Goal: Information Seeking & Learning: Learn about a topic

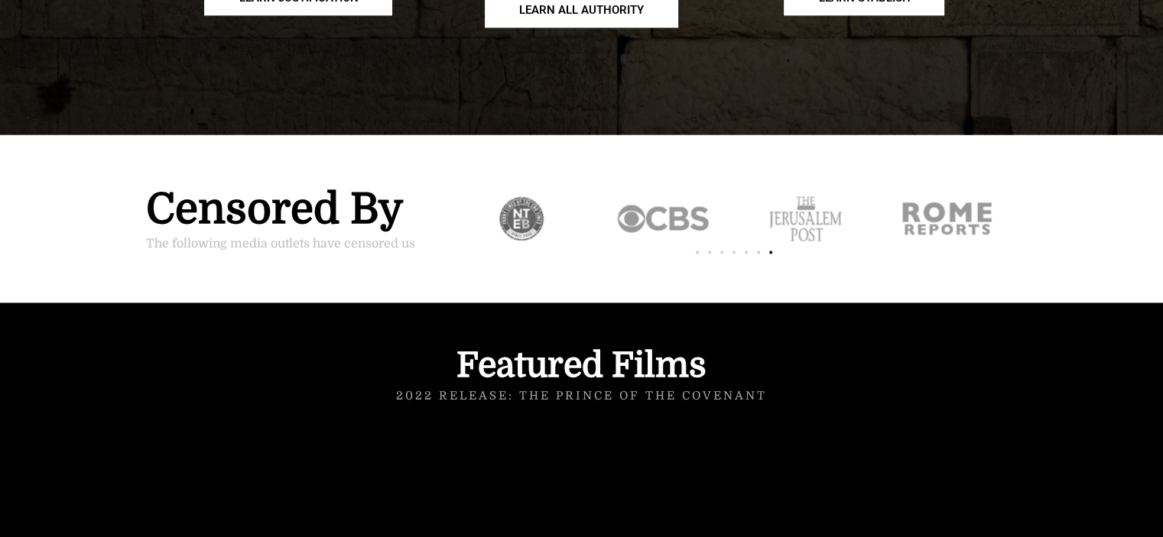
scroll to position [2217, 0]
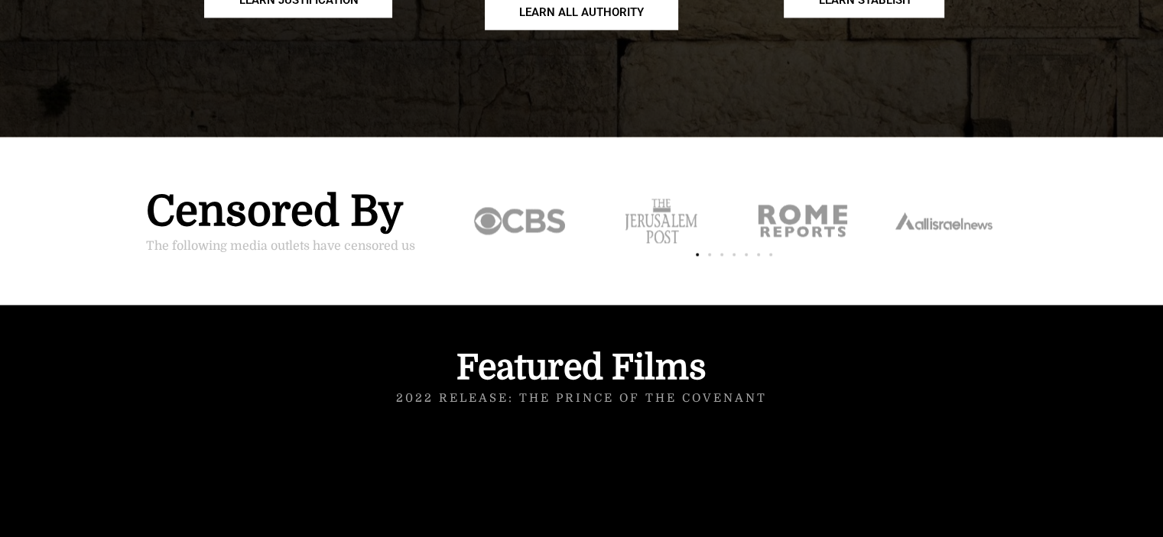
click at [448, 179] on div "Slides" at bounding box center [165, 221] width 567 height 92
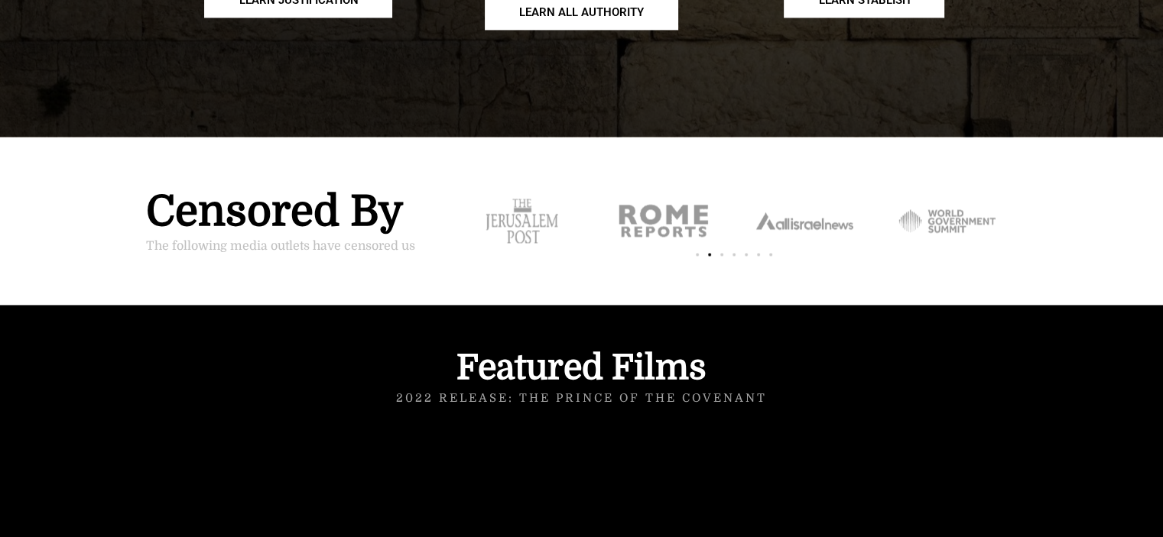
click at [638, 177] on div "3 / 7" at bounding box center [662, 221] width 141 height 92
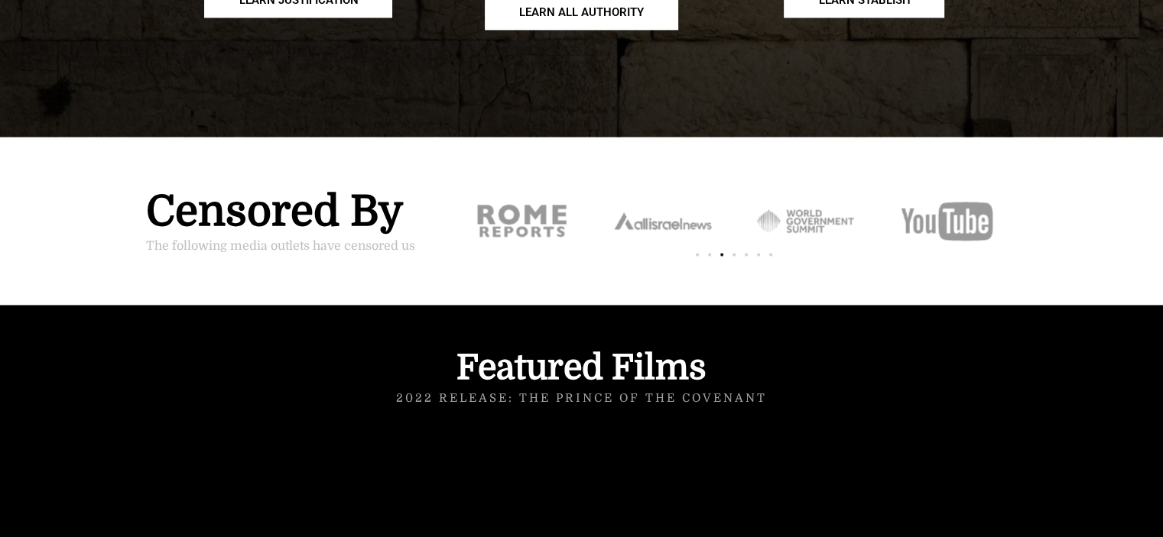
click at [756, 194] on div "worldgovt" at bounding box center [804, 221] width 103 height 54
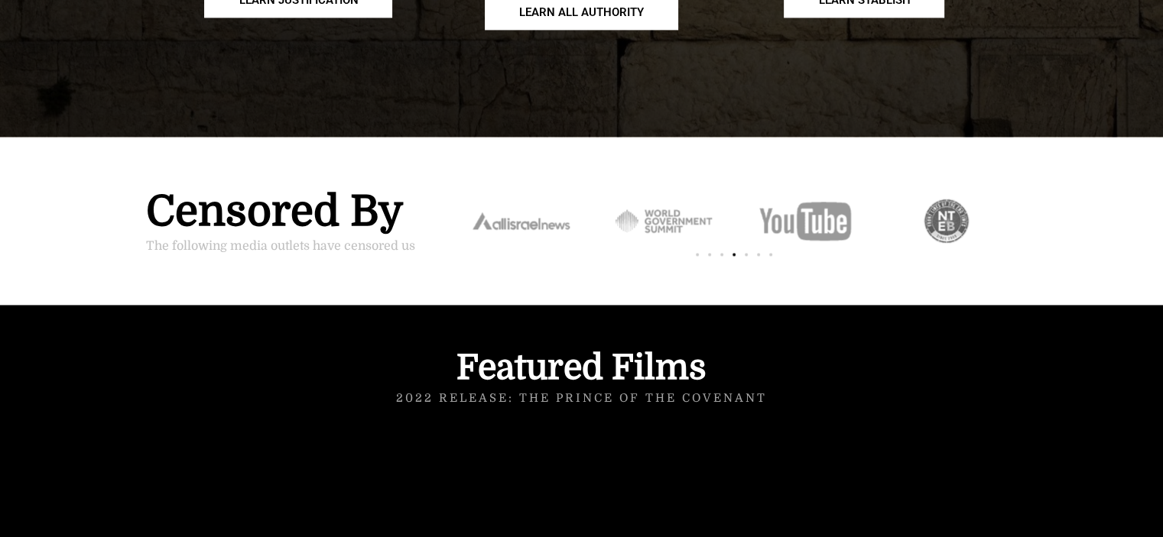
click at [753, 194] on div "you" at bounding box center [804, 221] width 103 height 54
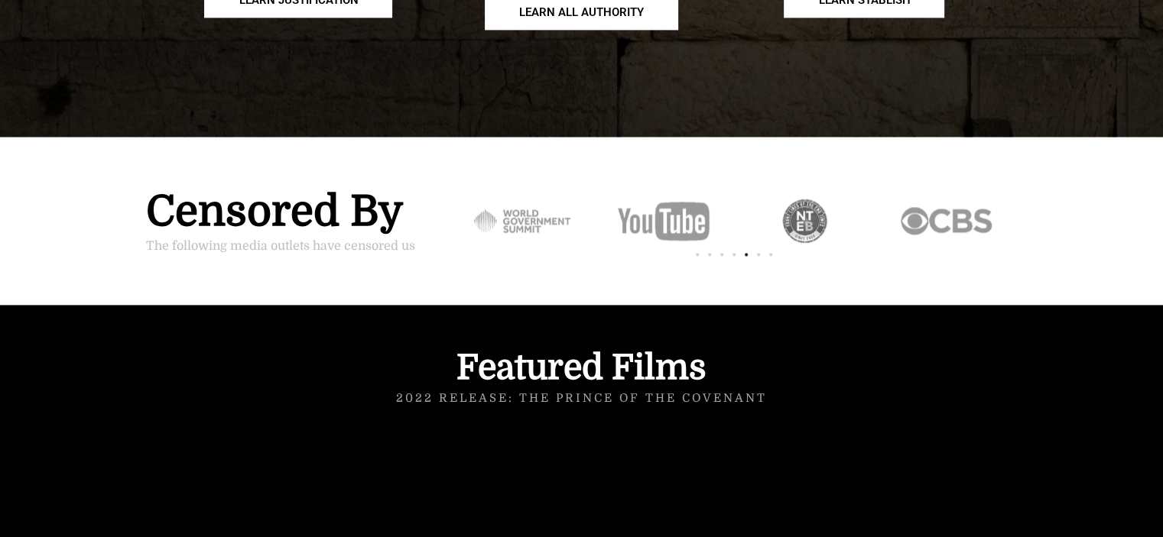
click at [753, 194] on div "nteb" at bounding box center [804, 221] width 103 height 54
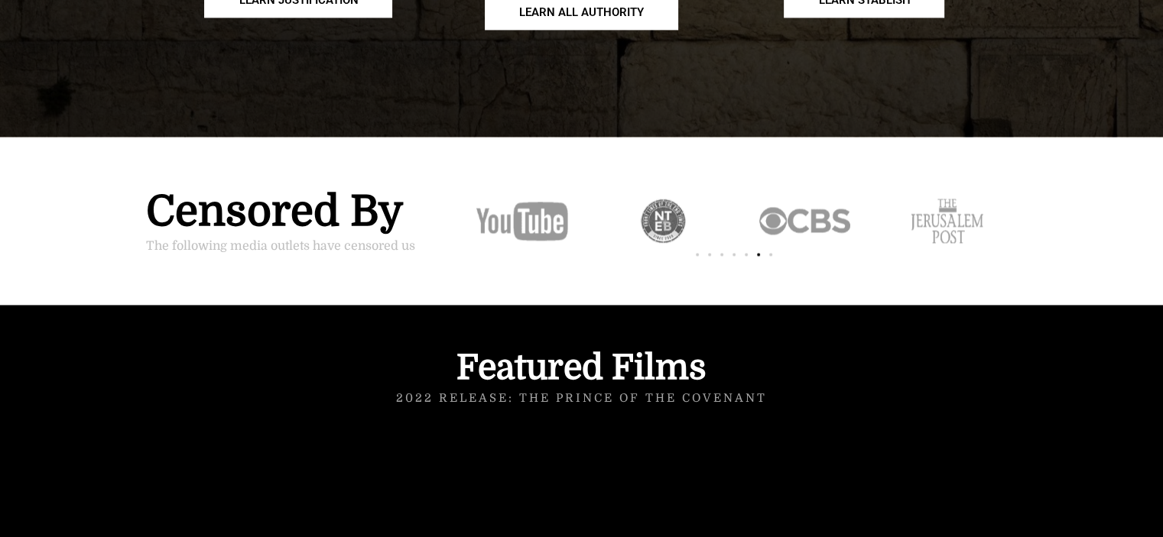
click at [690, 175] on div "7 / 7" at bounding box center [662, 221] width 141 height 92
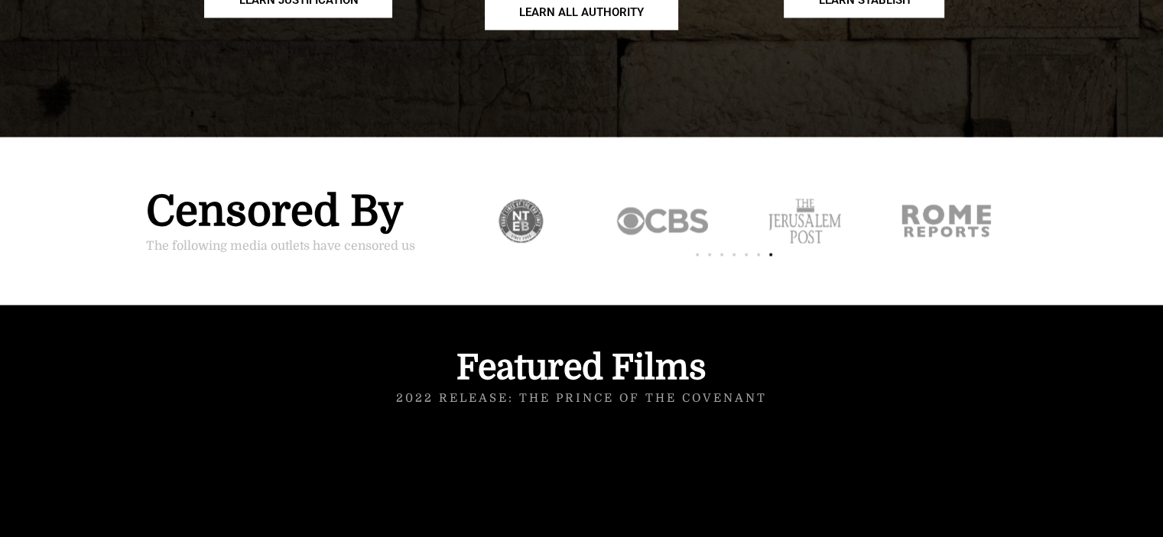
click at [733, 183] on div "2 / 7" at bounding box center [803, 221] width 141 height 92
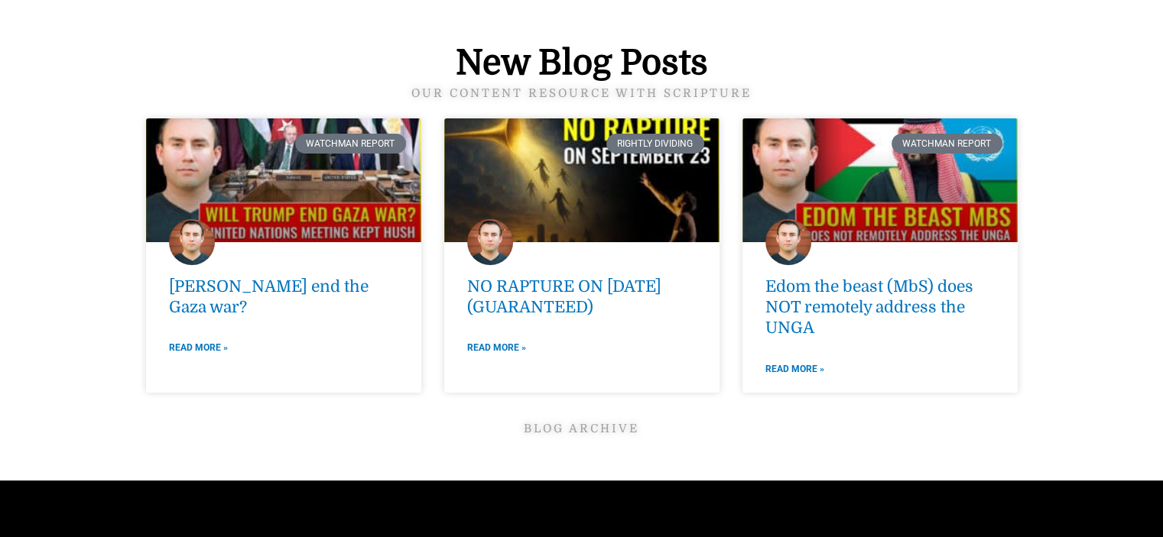
scroll to position [5504, 0]
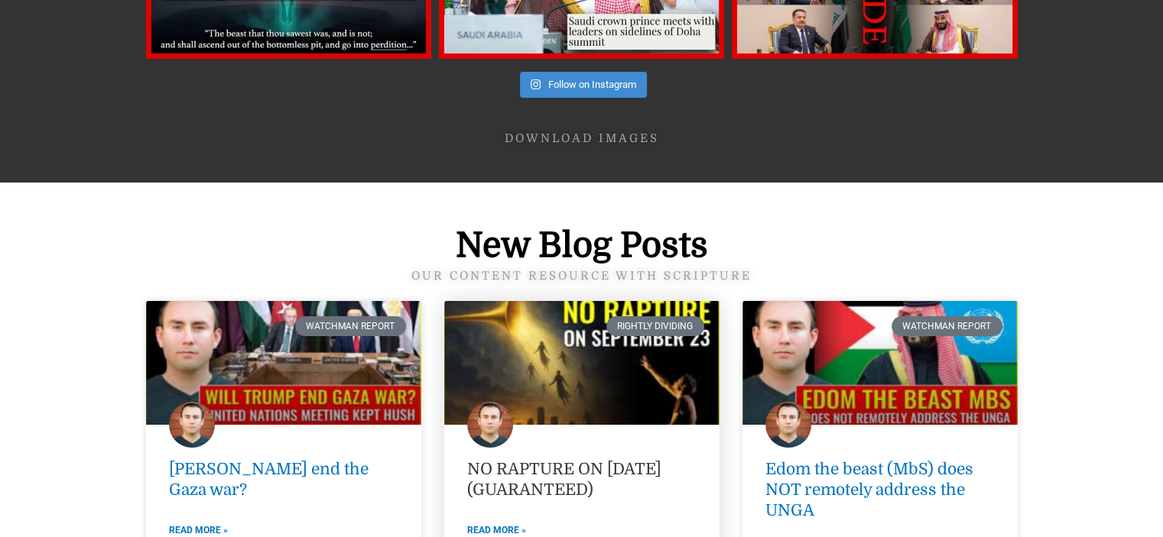
click at [497, 460] on link "NO RAPTURE ON SEPTEMBER 23RD, 2025 (GUARANTEED)" at bounding box center [564, 479] width 194 height 39
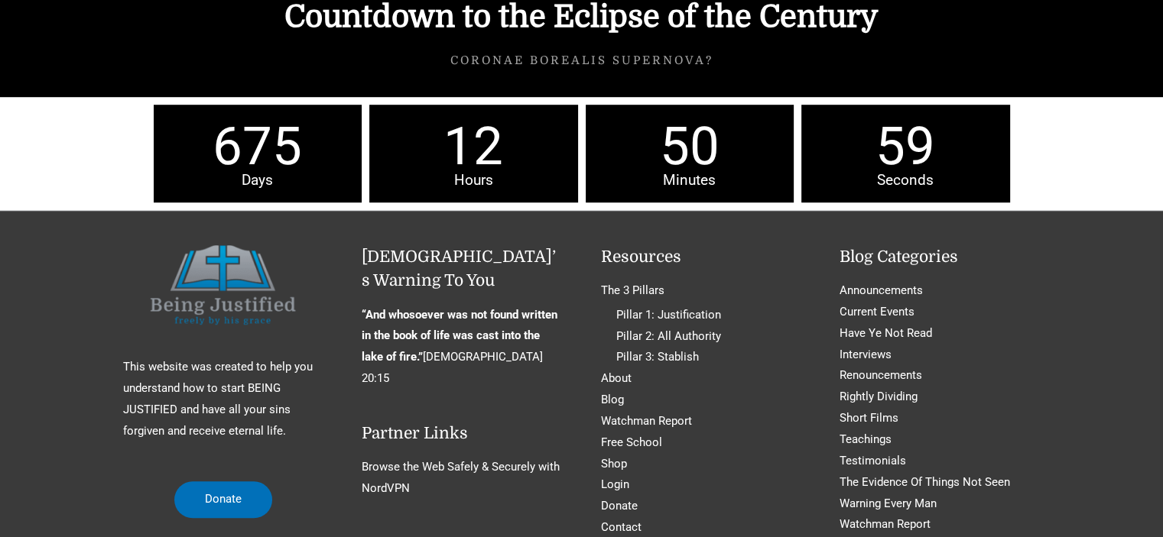
scroll to position [6633, 0]
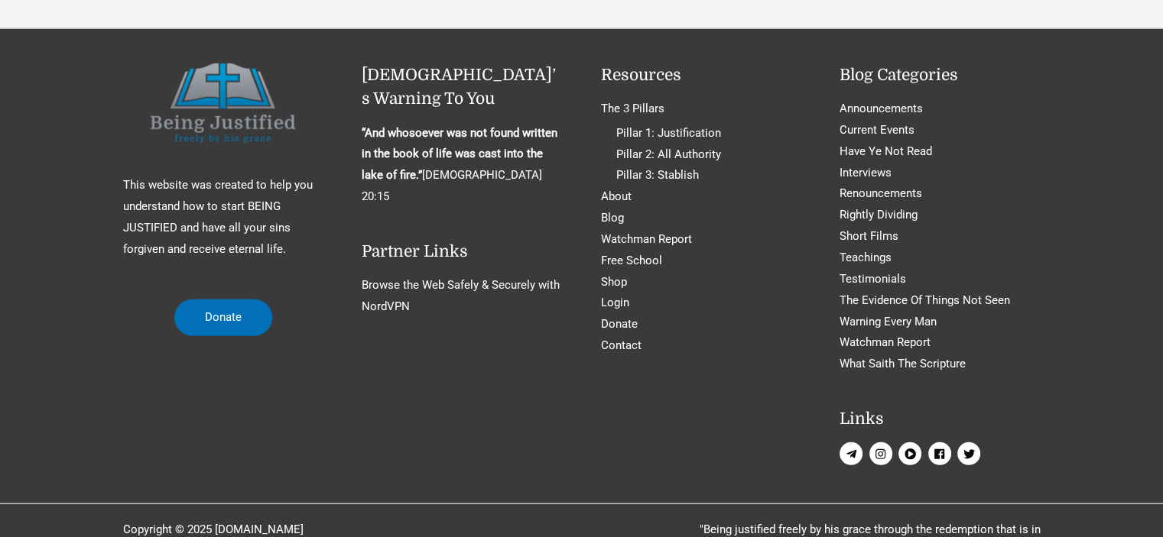
scroll to position [4116, 0]
drag, startPoint x: 278, startPoint y: 148, endPoint x: 251, endPoint y: 148, distance: 27.5
click at [251, 175] on p "This website was created to help you understand how to start BEING JUSTIFIED an…" at bounding box center [223, 217] width 201 height 85
drag, startPoint x: 1060, startPoint y: 396, endPoint x: 1165, endPoint y: 514, distance: 157.6
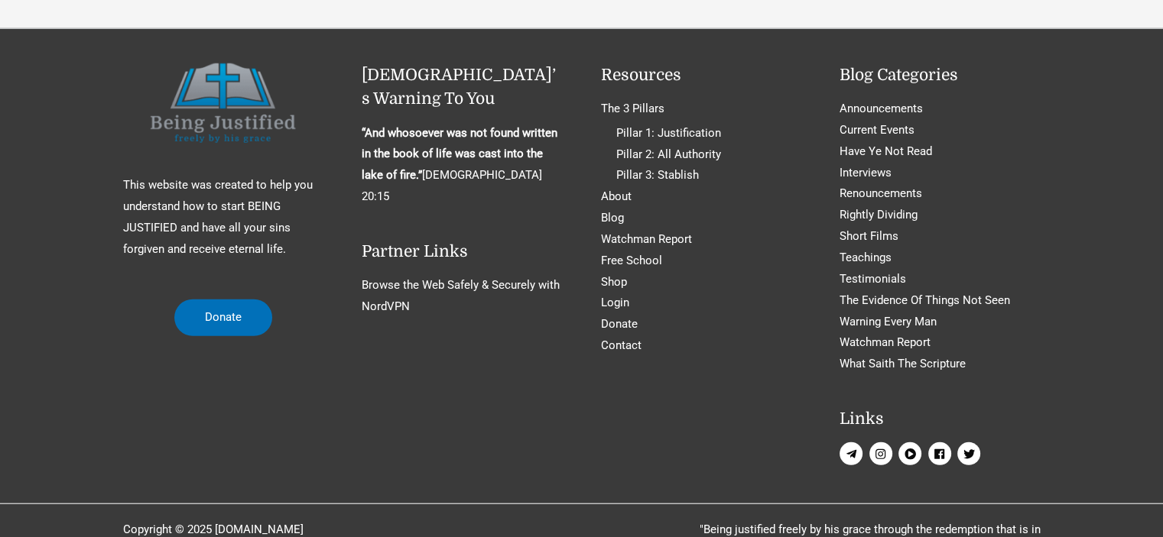
click at [1061, 396] on div "This website was created to help you understand how to start BEING JUSTIFIED an…" at bounding box center [581, 266] width 1163 height 406
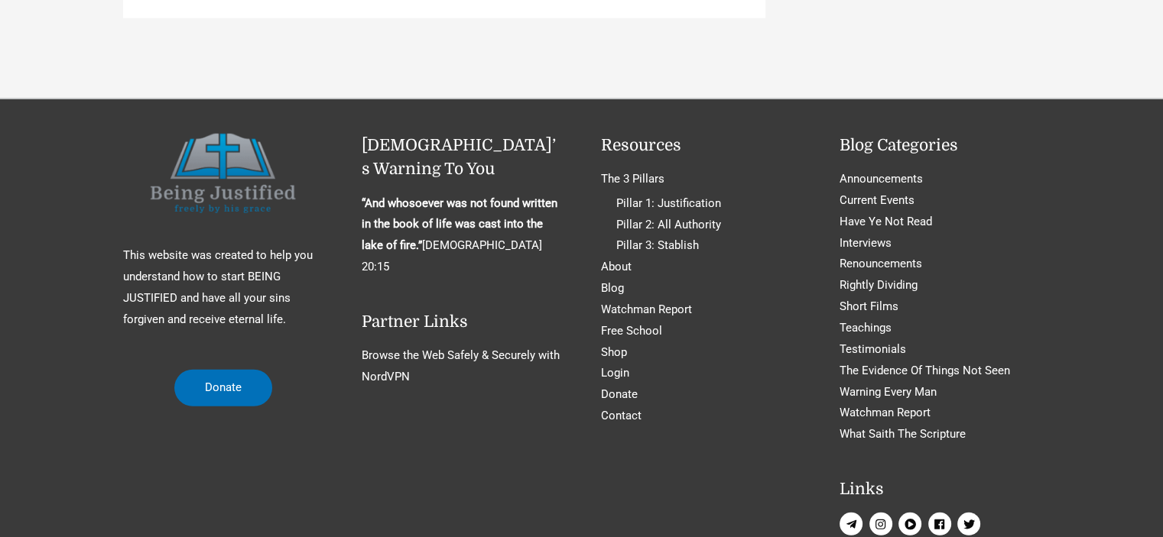
scroll to position [0, 0]
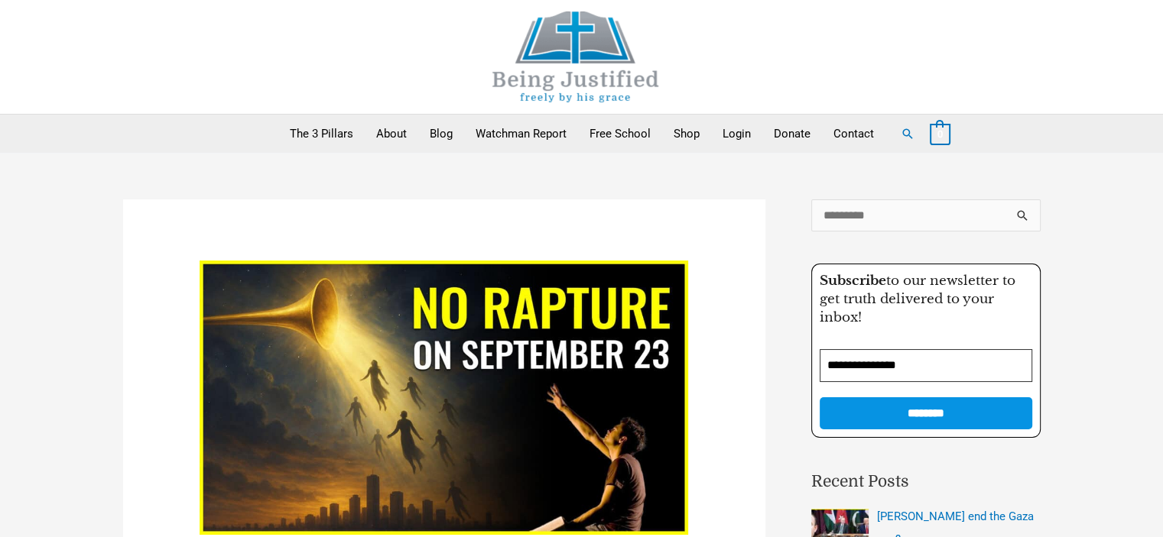
click at [604, 30] on img at bounding box center [575, 56] width 229 height 91
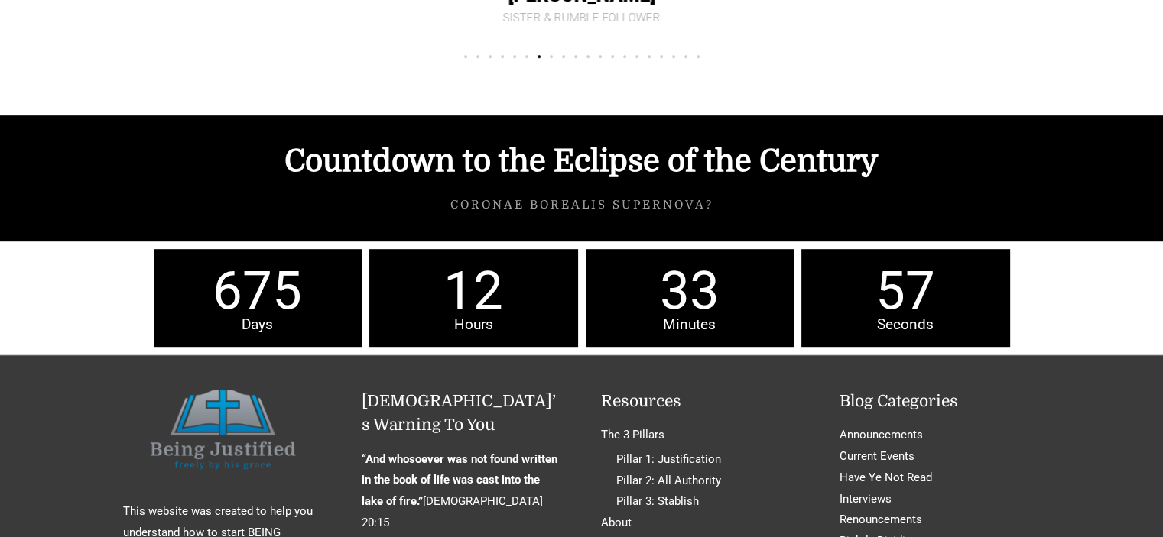
scroll to position [7015, 0]
